Goal: Check status: Check status

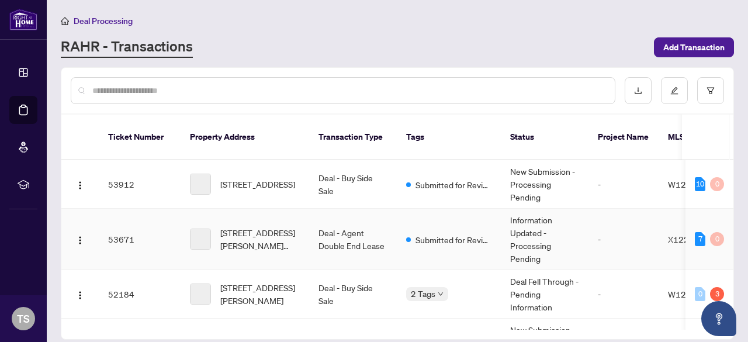
click at [422, 233] on span "Submitted for Review" at bounding box center [453, 239] width 76 height 13
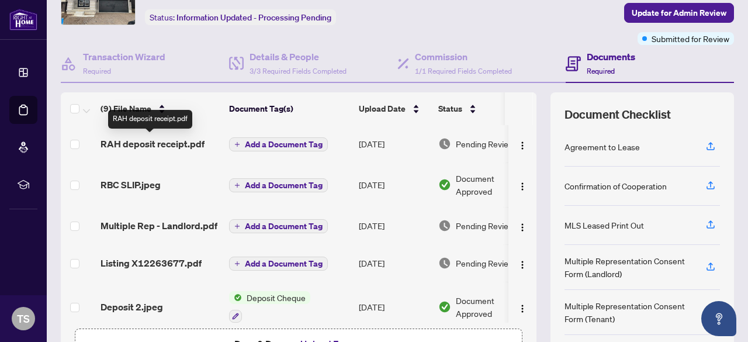
click at [161, 149] on span "RAH deposit receipt.pdf" at bounding box center [152, 144] width 104 height 14
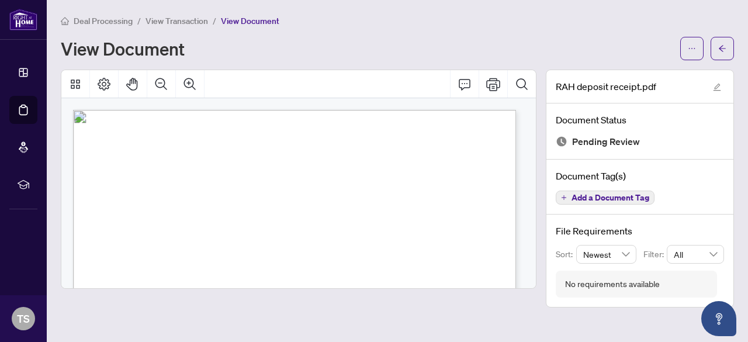
click at [166, 22] on span "View Transaction" at bounding box center [176, 21] width 62 height 11
